Goal: Navigation & Orientation: Find specific page/section

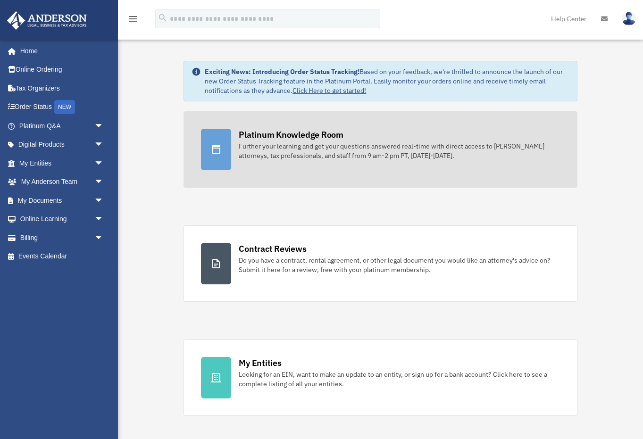
click at [267, 136] on div "Platinum Knowledge Room" at bounding box center [291, 135] width 105 height 12
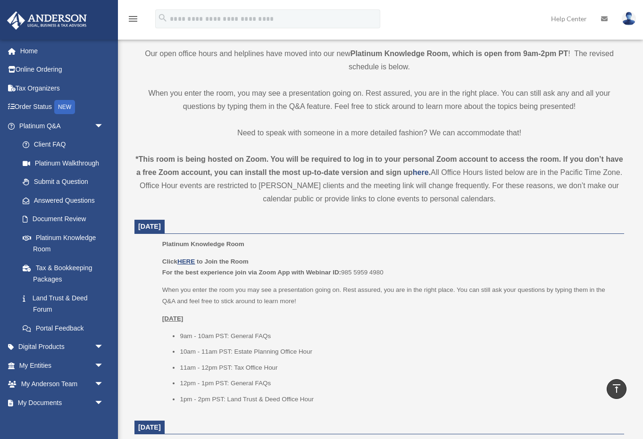
scroll to position [236, 0]
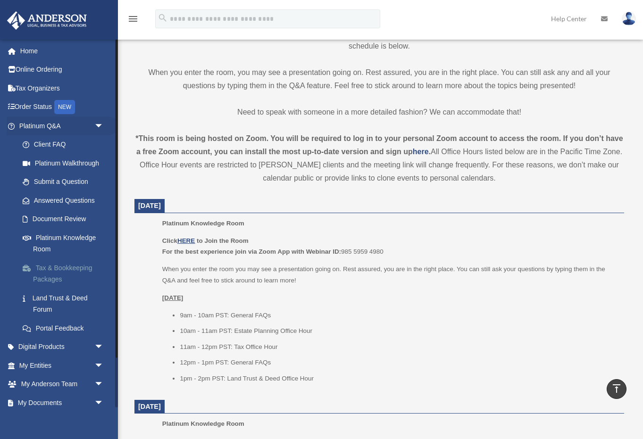
click at [45, 265] on link "Tax & Bookkeeping Packages" at bounding box center [65, 273] width 105 height 30
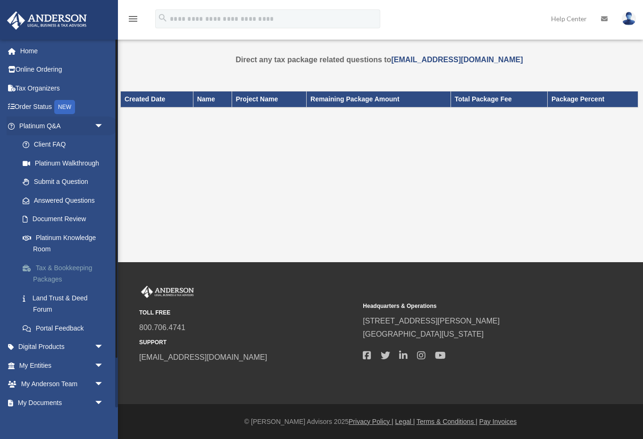
click at [42, 264] on link "Tax & Bookkeeping Packages" at bounding box center [65, 273] width 105 height 30
click at [39, 324] on link "Portal Feedback" at bounding box center [65, 328] width 105 height 19
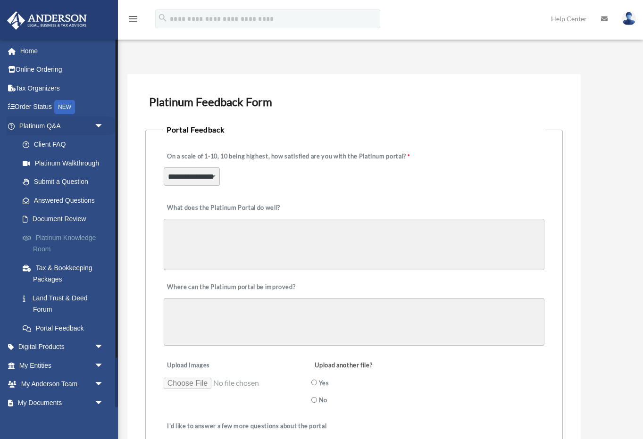
click at [48, 235] on link "Platinum Knowledge Room" at bounding box center [65, 243] width 105 height 30
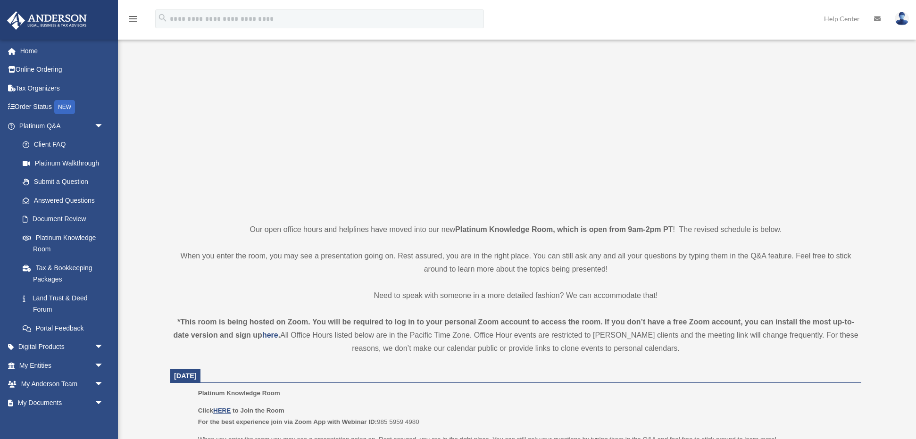
scroll to position [197, 0]
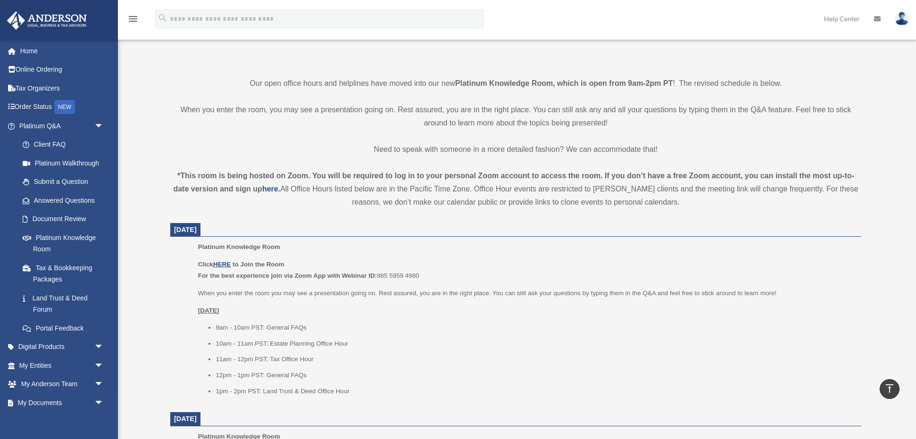
click at [132, 20] on icon "menu" at bounding box center [132, 18] width 11 height 11
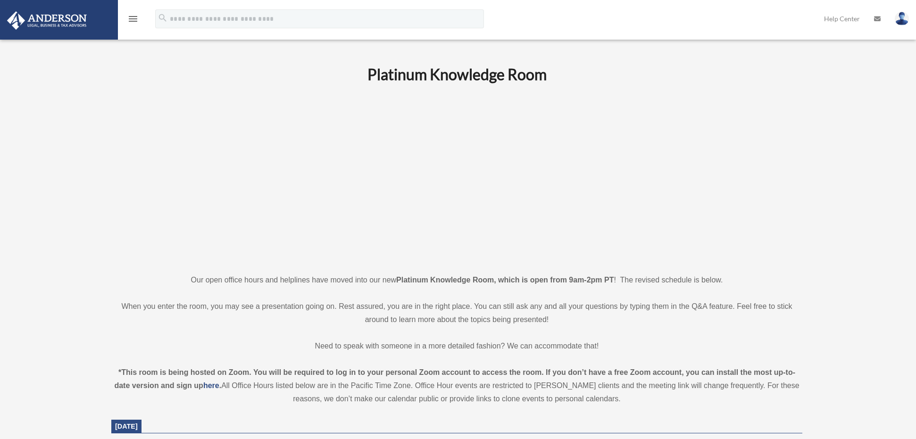
scroll to position [0, 0]
click at [135, 20] on icon "menu" at bounding box center [132, 18] width 11 height 11
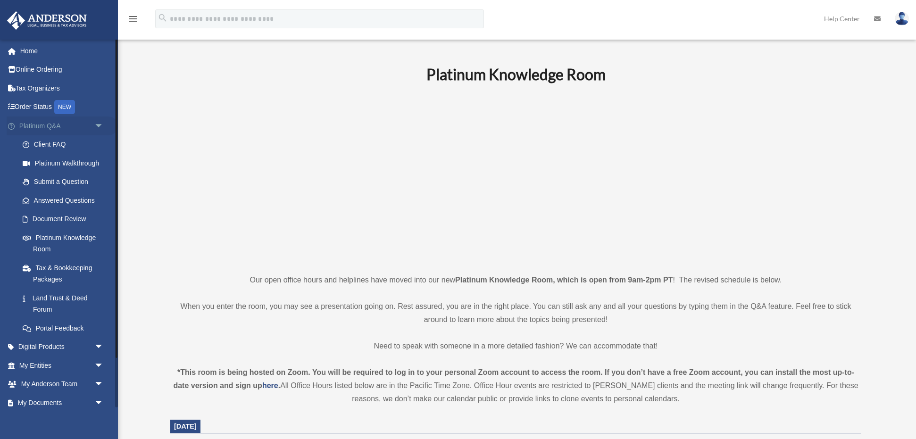
click at [97, 125] on span "arrow_drop_down" at bounding box center [103, 126] width 19 height 19
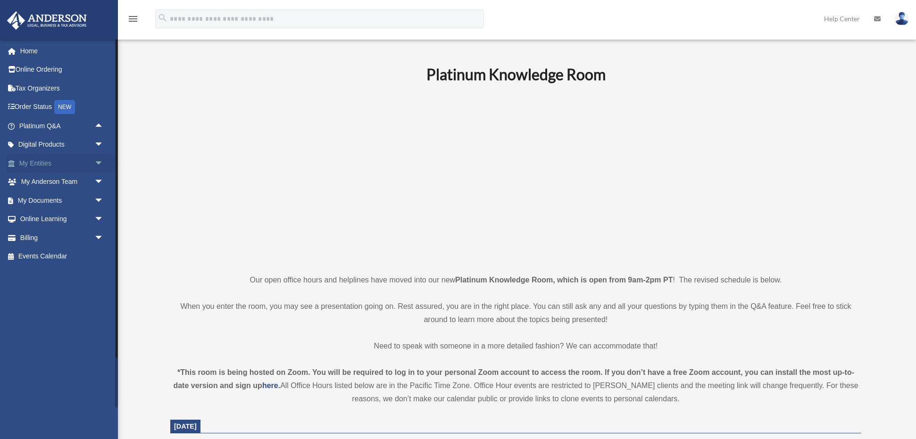
click at [97, 161] on span "arrow_drop_down" at bounding box center [103, 163] width 19 height 19
